Goal: Entertainment & Leisure: Consume media (video, audio)

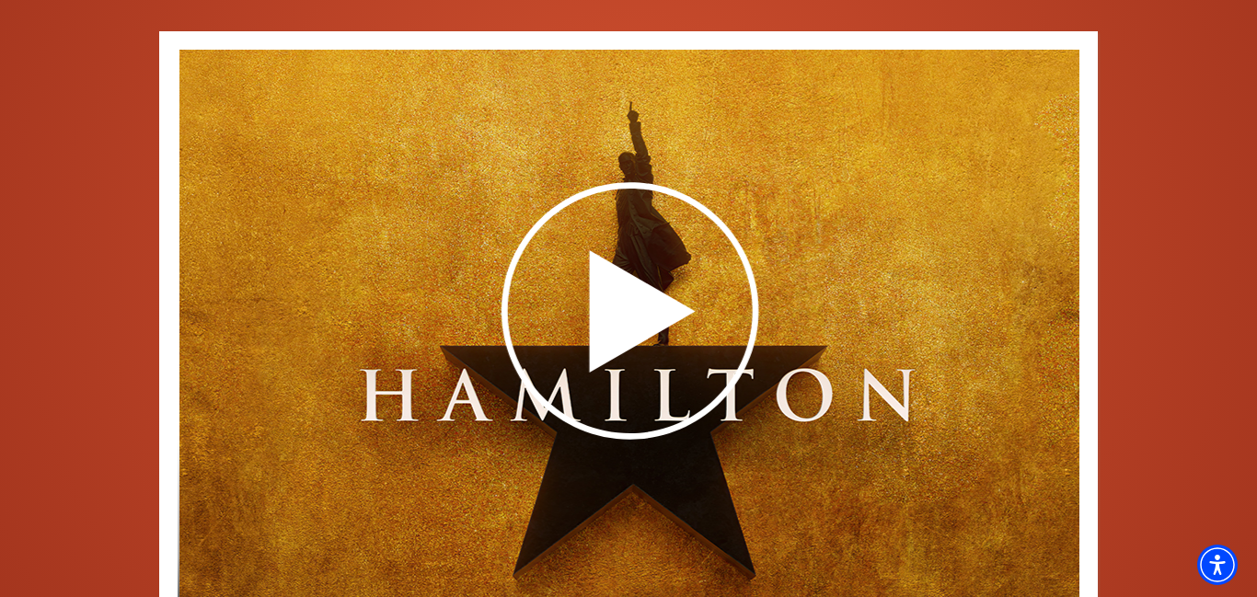
scroll to position [3004, 0]
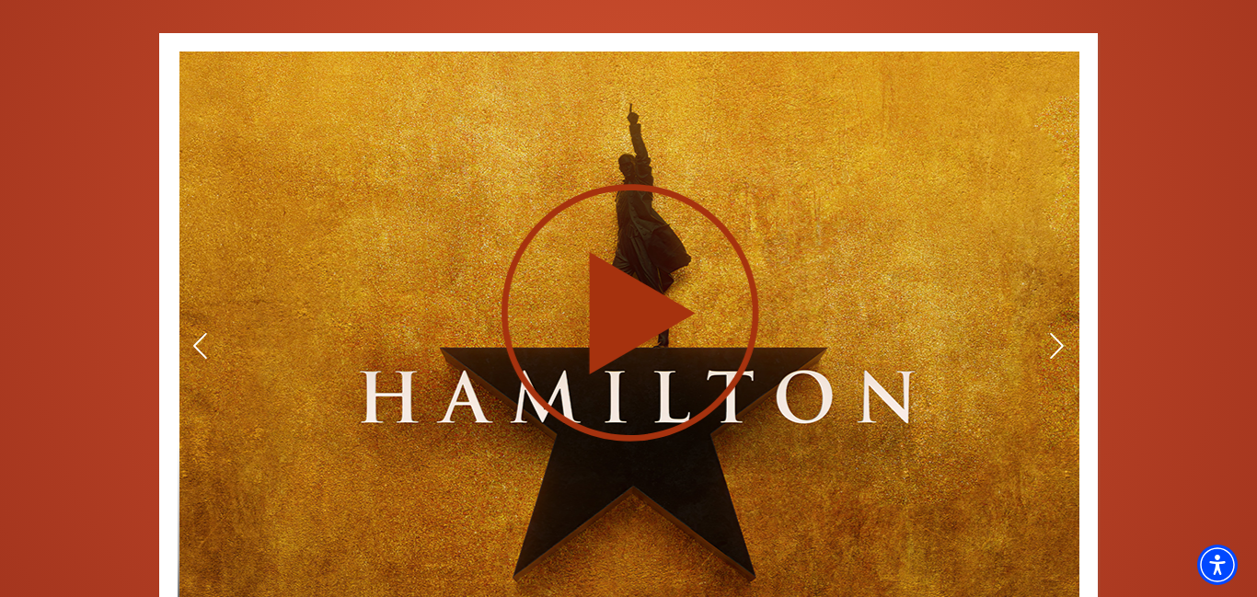
click at [671, 233] on icon at bounding box center [630, 312] width 451 height 261
